Goal: Task Accomplishment & Management: Use online tool/utility

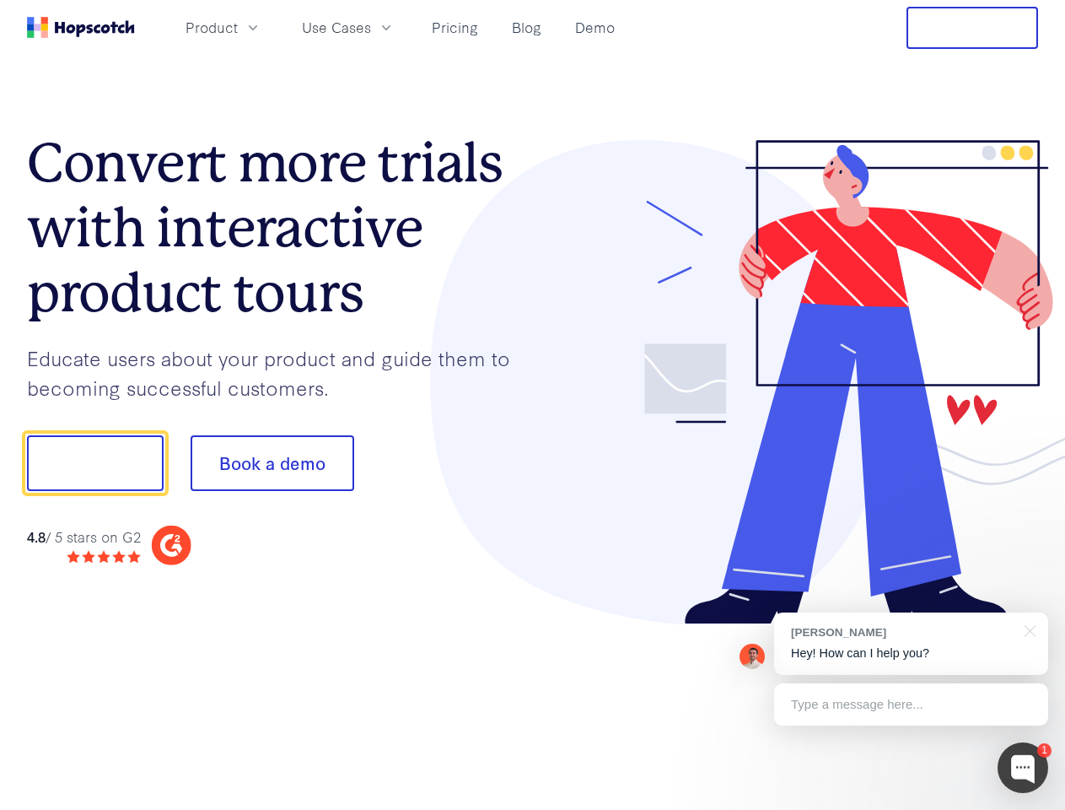
click at [533, 405] on div at bounding box center [786, 382] width 506 height 485
click at [238, 27] on span "Product" at bounding box center [212, 27] width 52 height 21
click at [371, 27] on span "Use Cases" at bounding box center [336, 27] width 69 height 21
click at [972, 28] on button "Free Trial" at bounding box center [973, 28] width 132 height 42
click at [94, 463] on button "Show me!" at bounding box center [95, 463] width 137 height 56
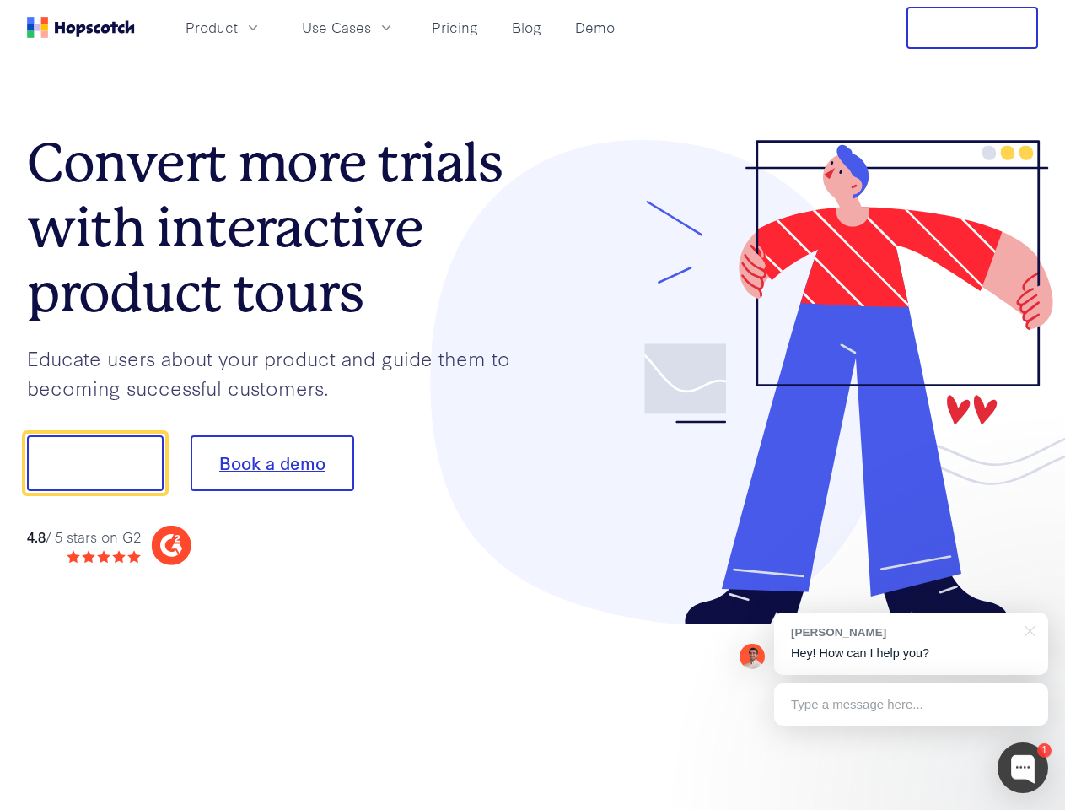
click at [272, 463] on button "Book a demo" at bounding box center [273, 463] width 164 height 56
click at [1023, 767] on div at bounding box center [1023, 767] width 51 height 51
click at [911, 643] on div "[PERSON_NAME] Hey! How can I help you?" at bounding box center [911, 643] width 274 height 62
click at [1027, 629] on div at bounding box center [890, 461] width 316 height 562
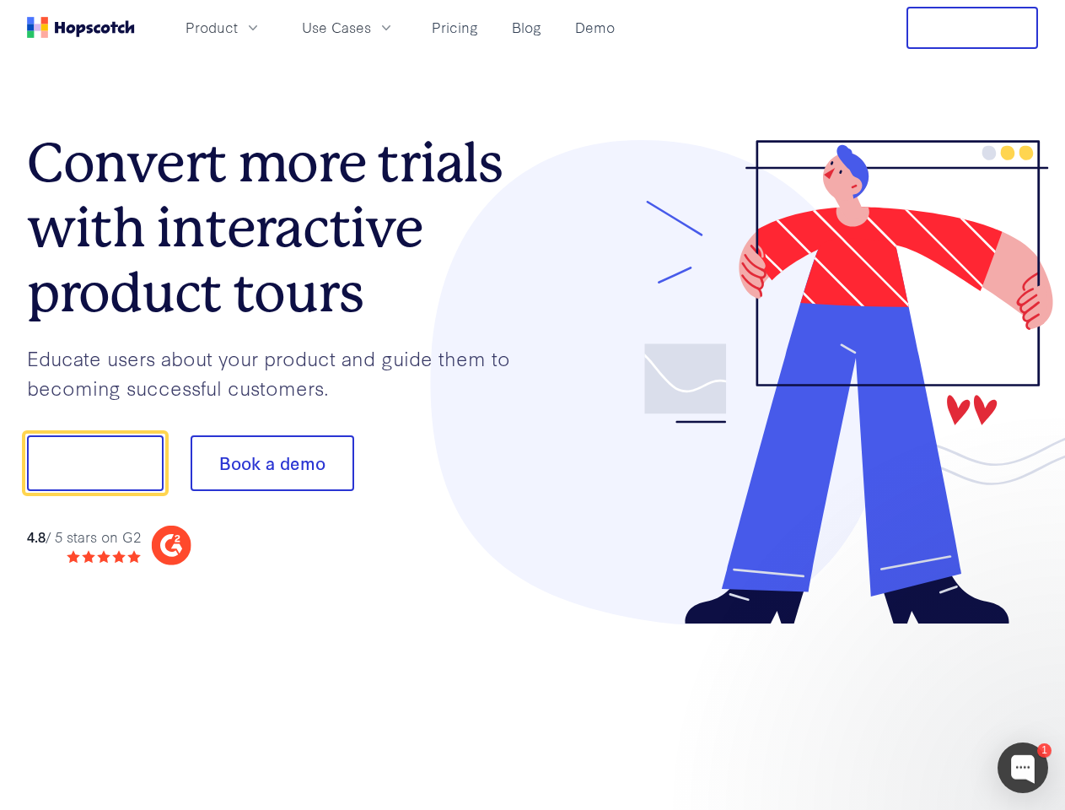
click at [911, 704] on div at bounding box center [890, 574] width 316 height 336
